Goal: Transaction & Acquisition: Download file/media

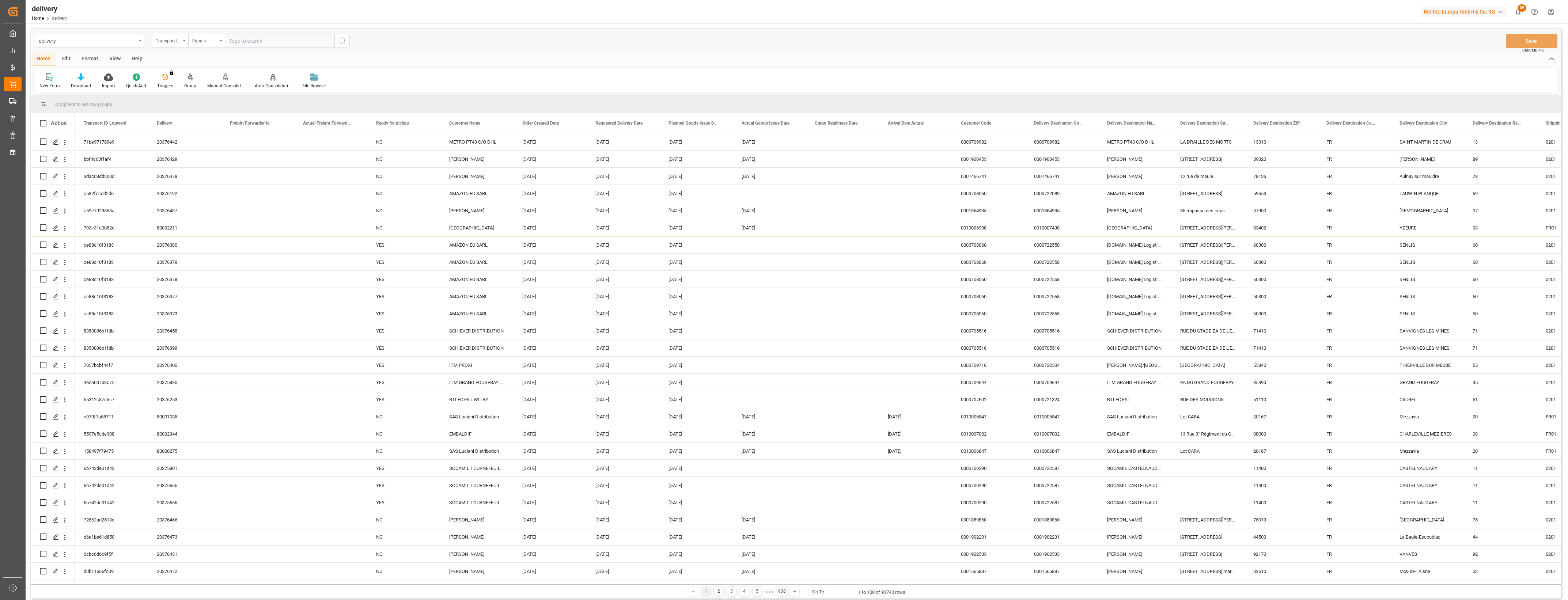
click at [191, 78] on icon at bounding box center [190, 77] width 5 height 7
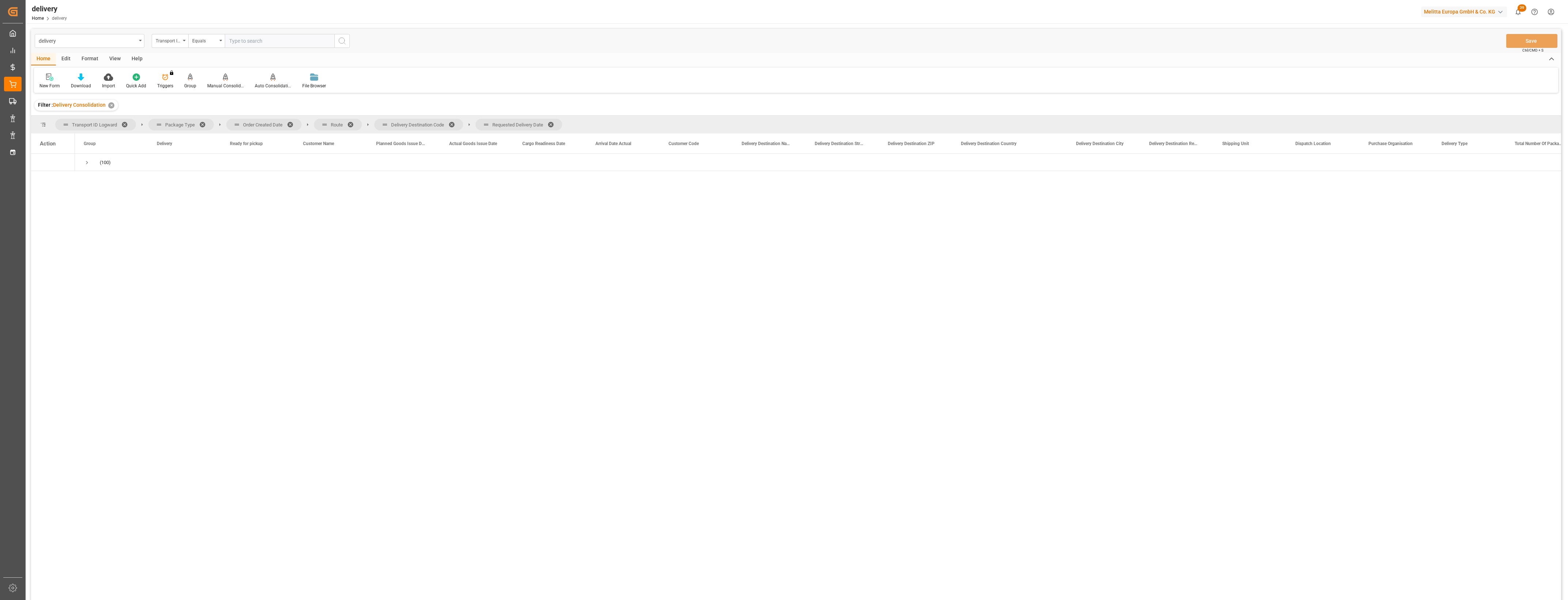
click at [289, 121] on span at bounding box center [293, 125] width 12 height 7
click at [262, 125] on span at bounding box center [265, 125] width 12 height 7
click at [307, 123] on span at bounding box center [306, 125] width 12 height 7
click at [304, 123] on span at bounding box center [304, 125] width 12 height 7
click at [87, 163] on span "Press SPACE to select this row." at bounding box center [87, 162] width 7 height 7
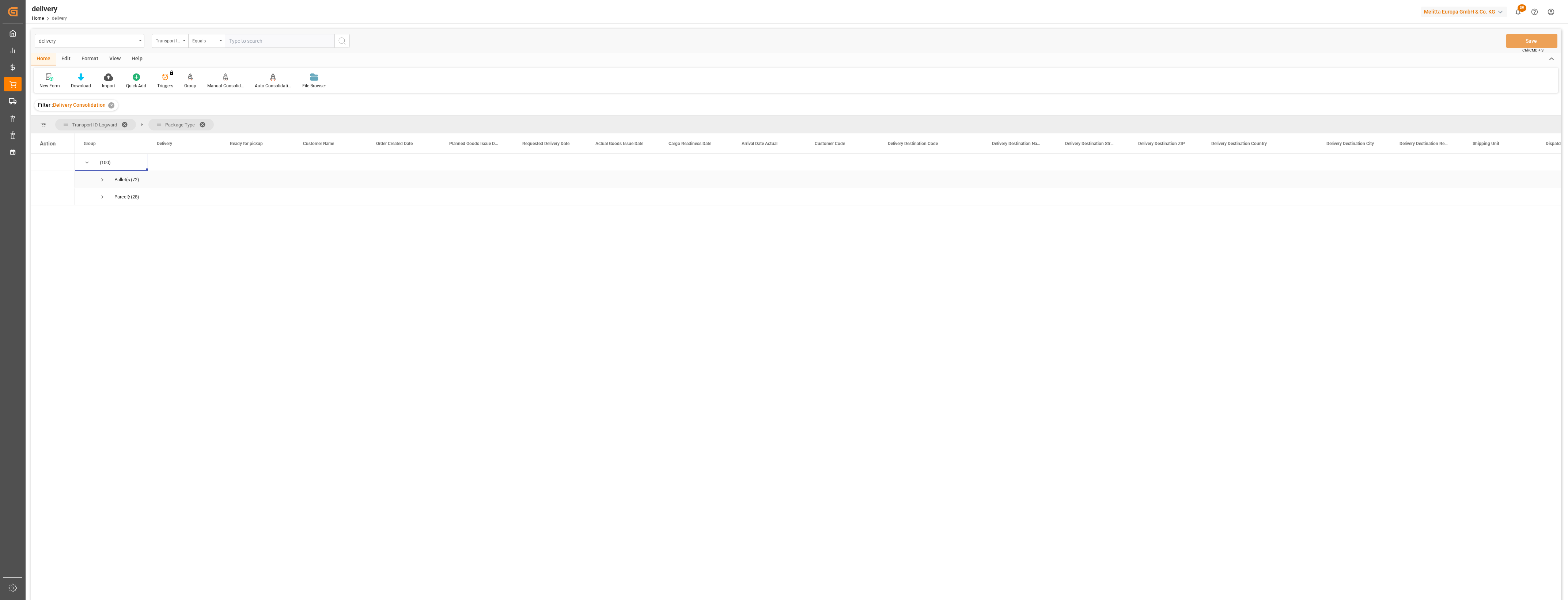
click at [105, 180] on span "Press SPACE to select this row." at bounding box center [102, 180] width 7 height 7
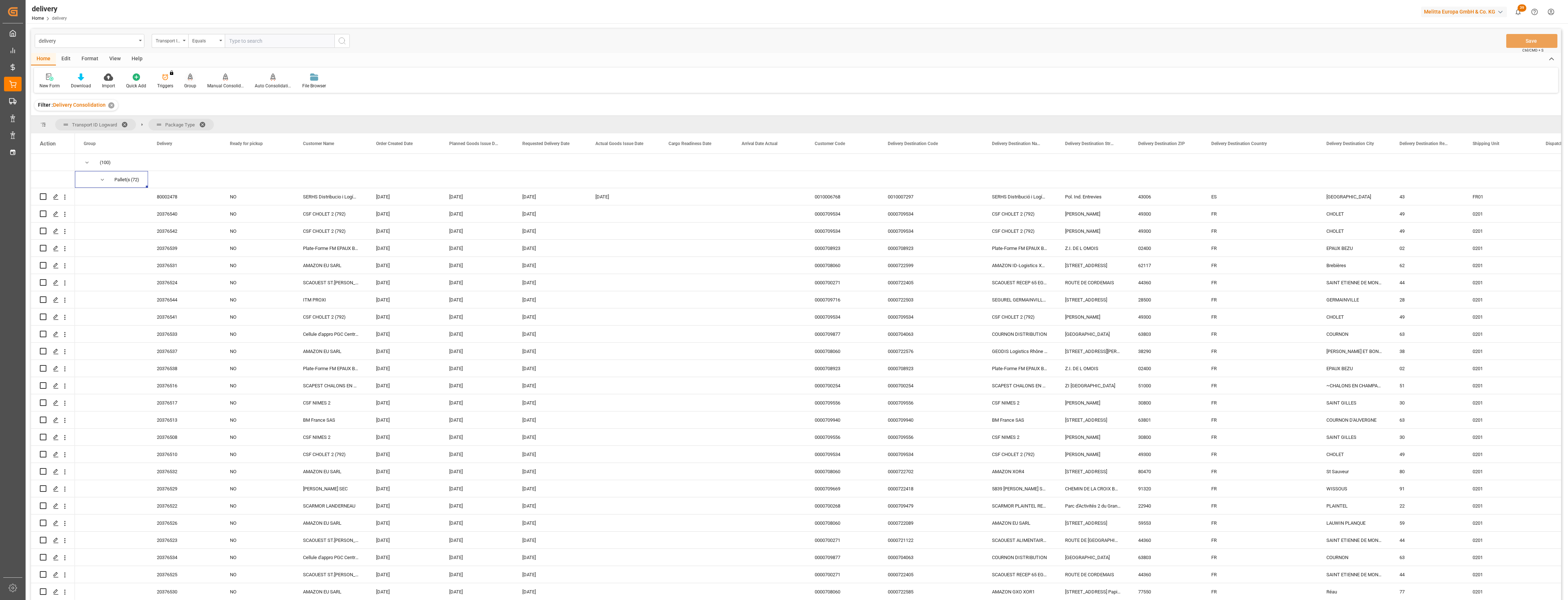
click at [190, 83] on div "Group" at bounding box center [190, 86] width 12 height 7
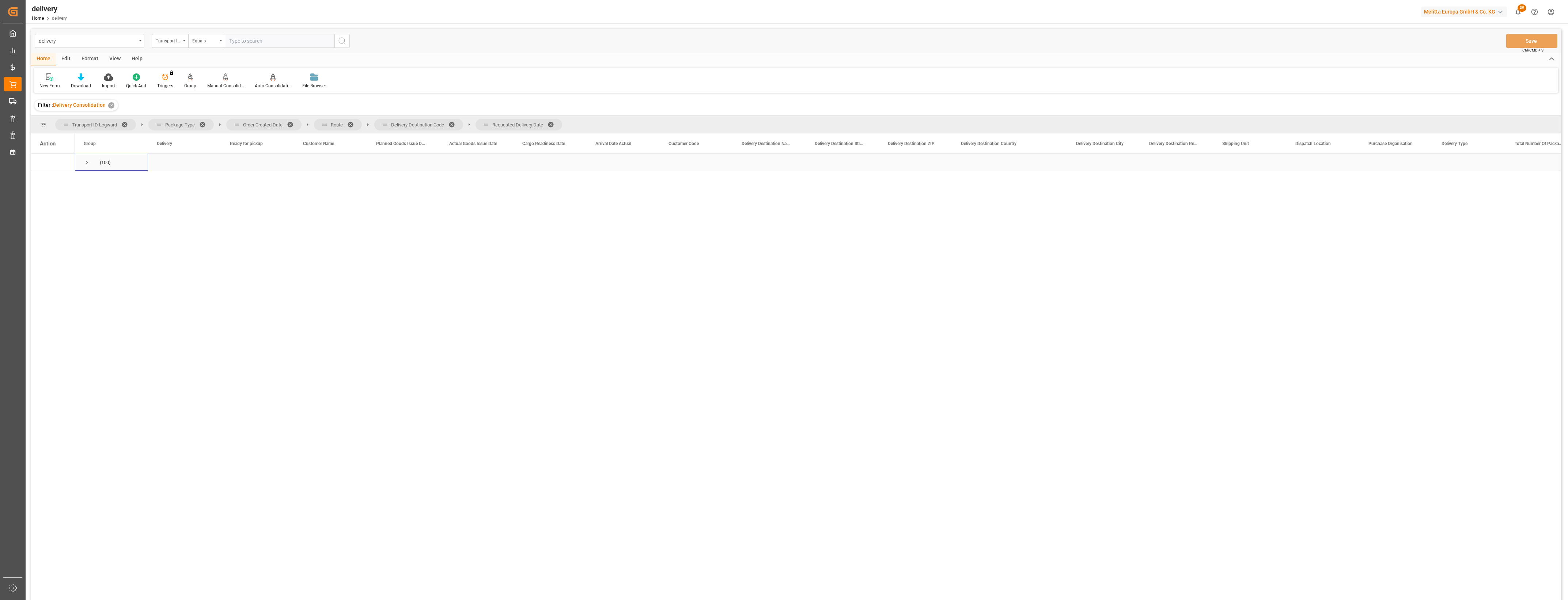
click at [84, 163] on span "Press SPACE to select this row." at bounding box center [87, 162] width 7 height 7
click at [101, 180] on span "Press SPACE to select this row." at bounding box center [102, 180] width 7 height 7
click at [291, 122] on span at bounding box center [293, 125] width 12 height 7
click at [265, 124] on span at bounding box center [265, 125] width 12 height 7
click at [304, 124] on span at bounding box center [306, 125] width 12 height 7
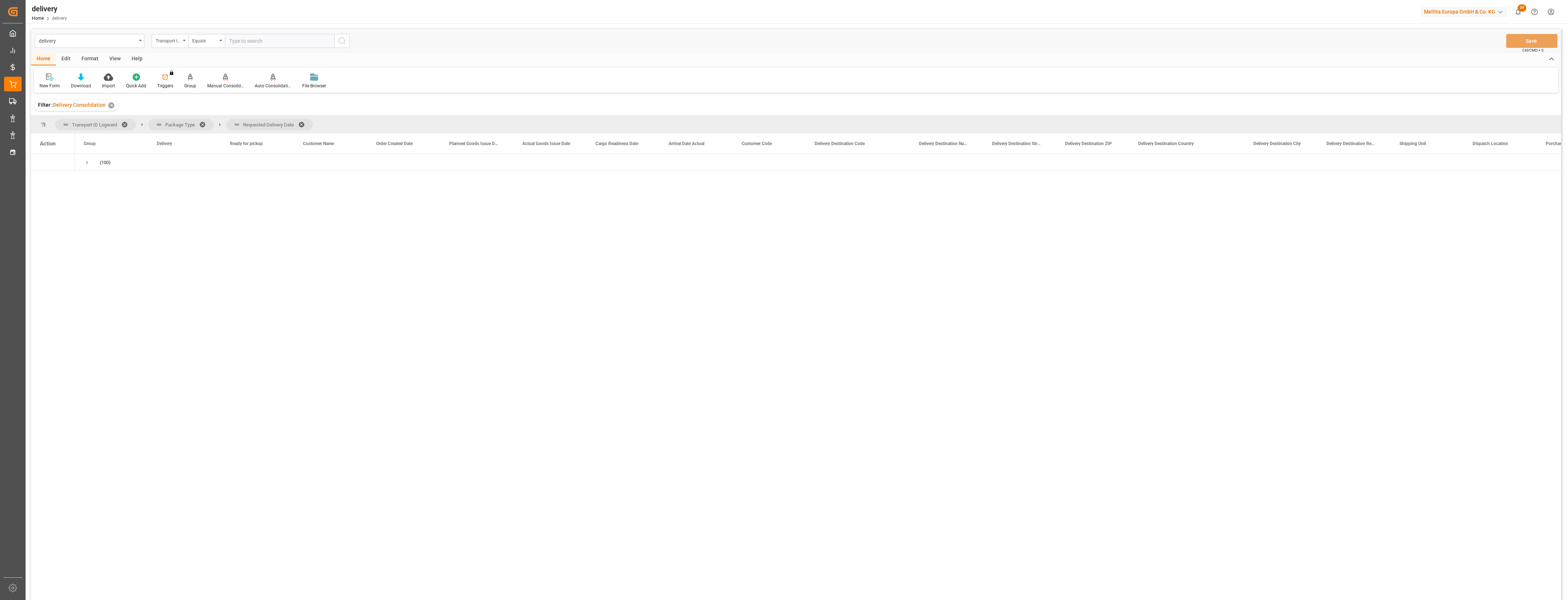
click at [302, 123] on span at bounding box center [304, 125] width 12 height 7
click at [86, 162] on span "Press SPACE to select this row." at bounding box center [87, 162] width 7 height 7
click at [103, 176] on span "Press SPACE to select this row." at bounding box center [102, 180] width 7 height 7
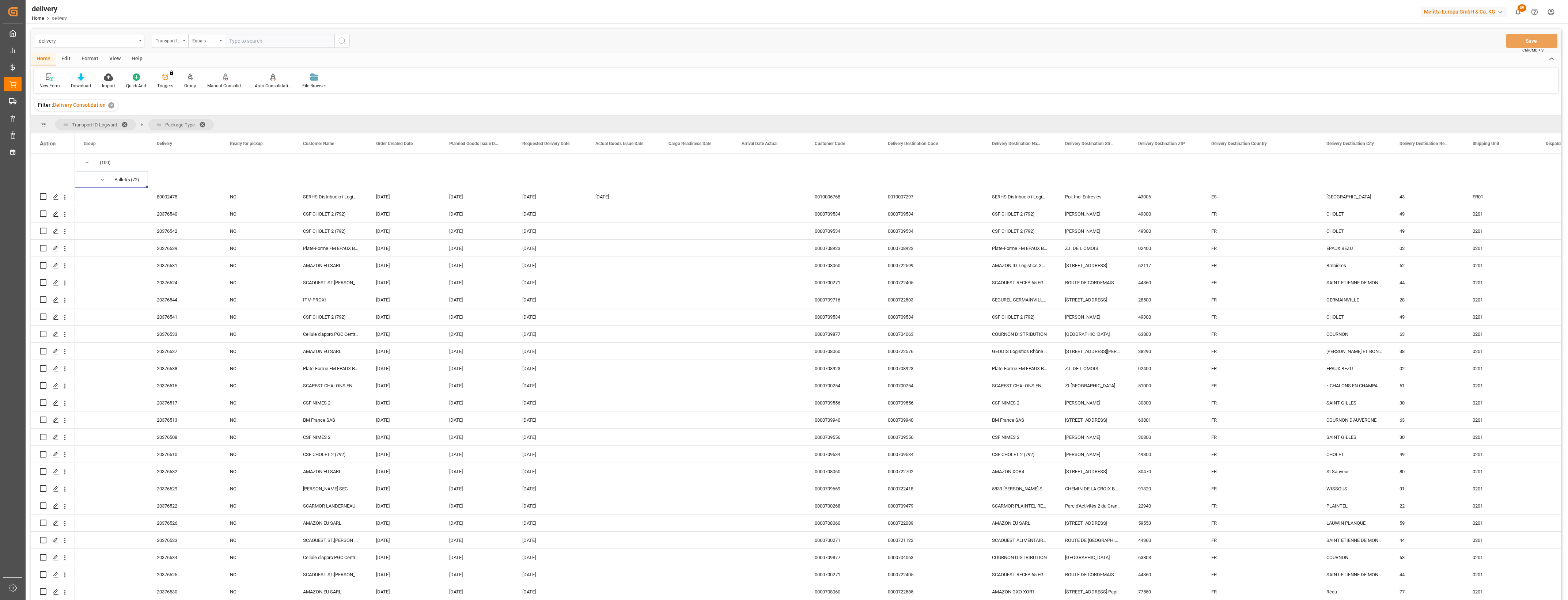
click at [78, 81] on div "Download" at bounding box center [81, 81] width 31 height 16
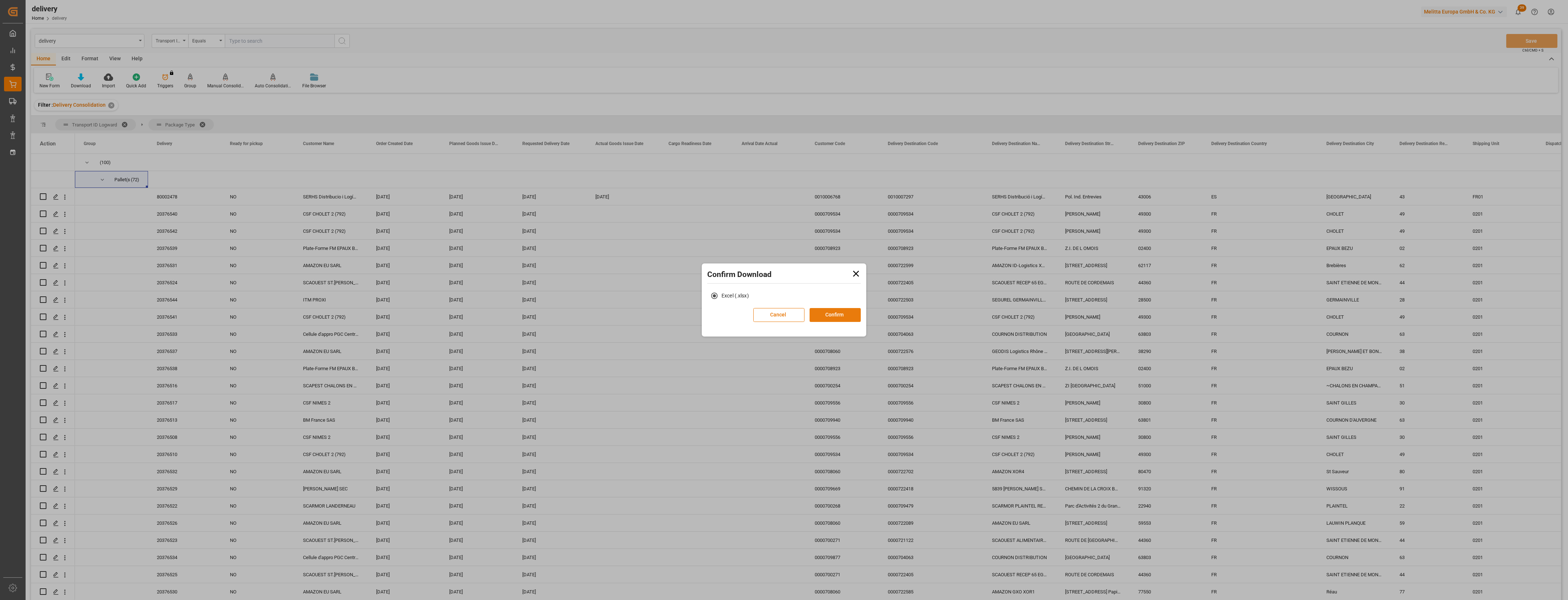
click at [824, 313] on button "Confirm" at bounding box center [835, 315] width 51 height 14
click at [795, 322] on link "Go to Downloads" at bounding box center [780, 322] width 39 height 6
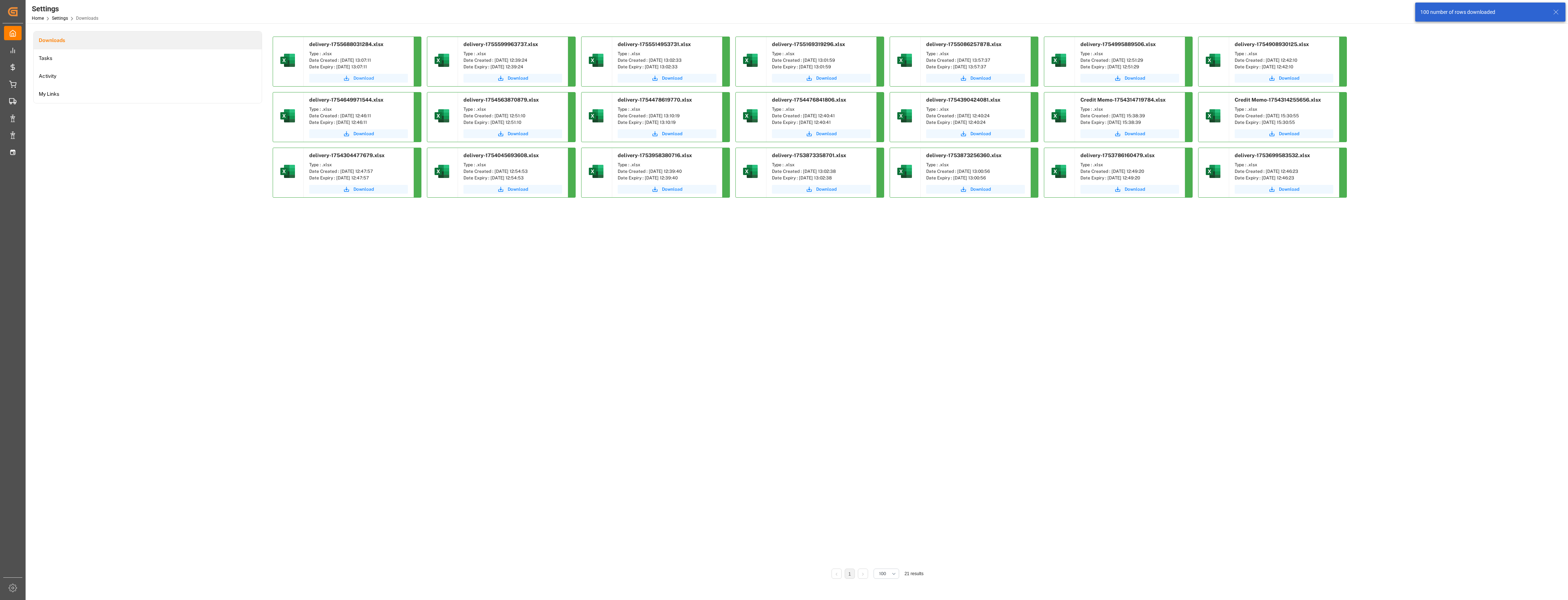
click at [370, 76] on span "Download" at bounding box center [363, 78] width 21 height 7
